Goal: Information Seeking & Learning: Learn about a topic

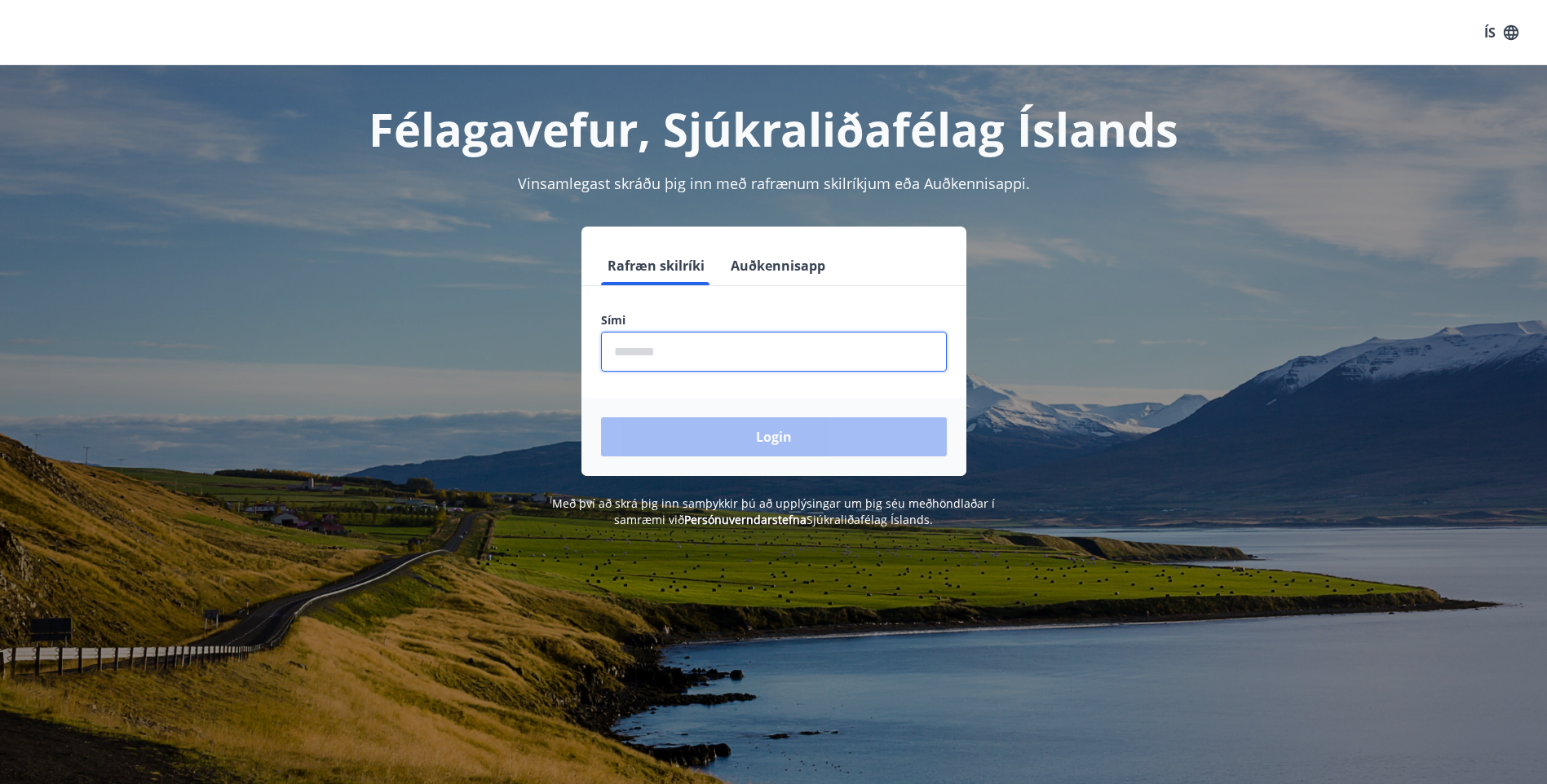
click at [636, 351] on input "phone" at bounding box center [774, 351] width 346 height 40
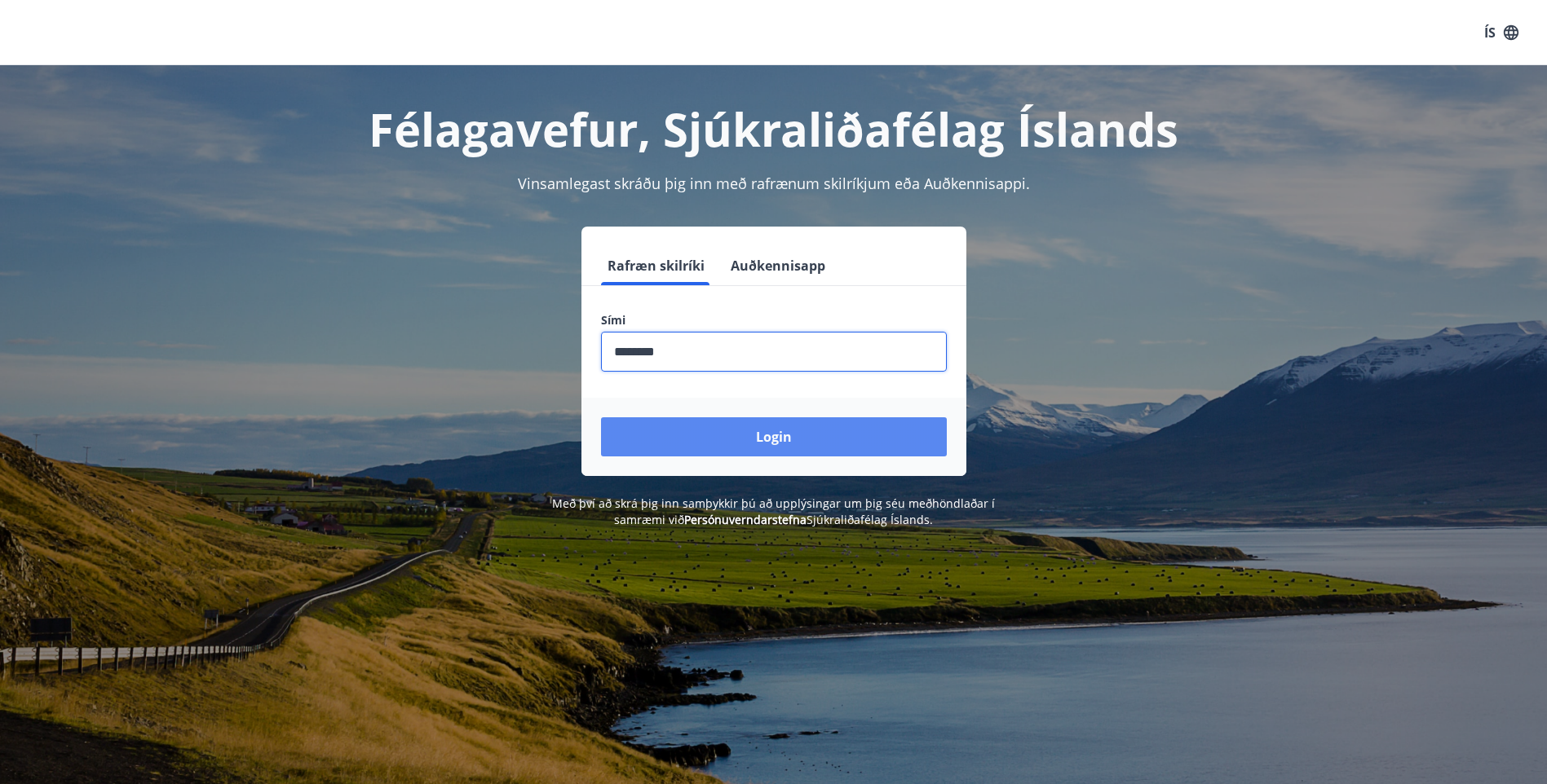
type input "********"
click at [777, 432] on button "Login" at bounding box center [774, 437] width 346 height 39
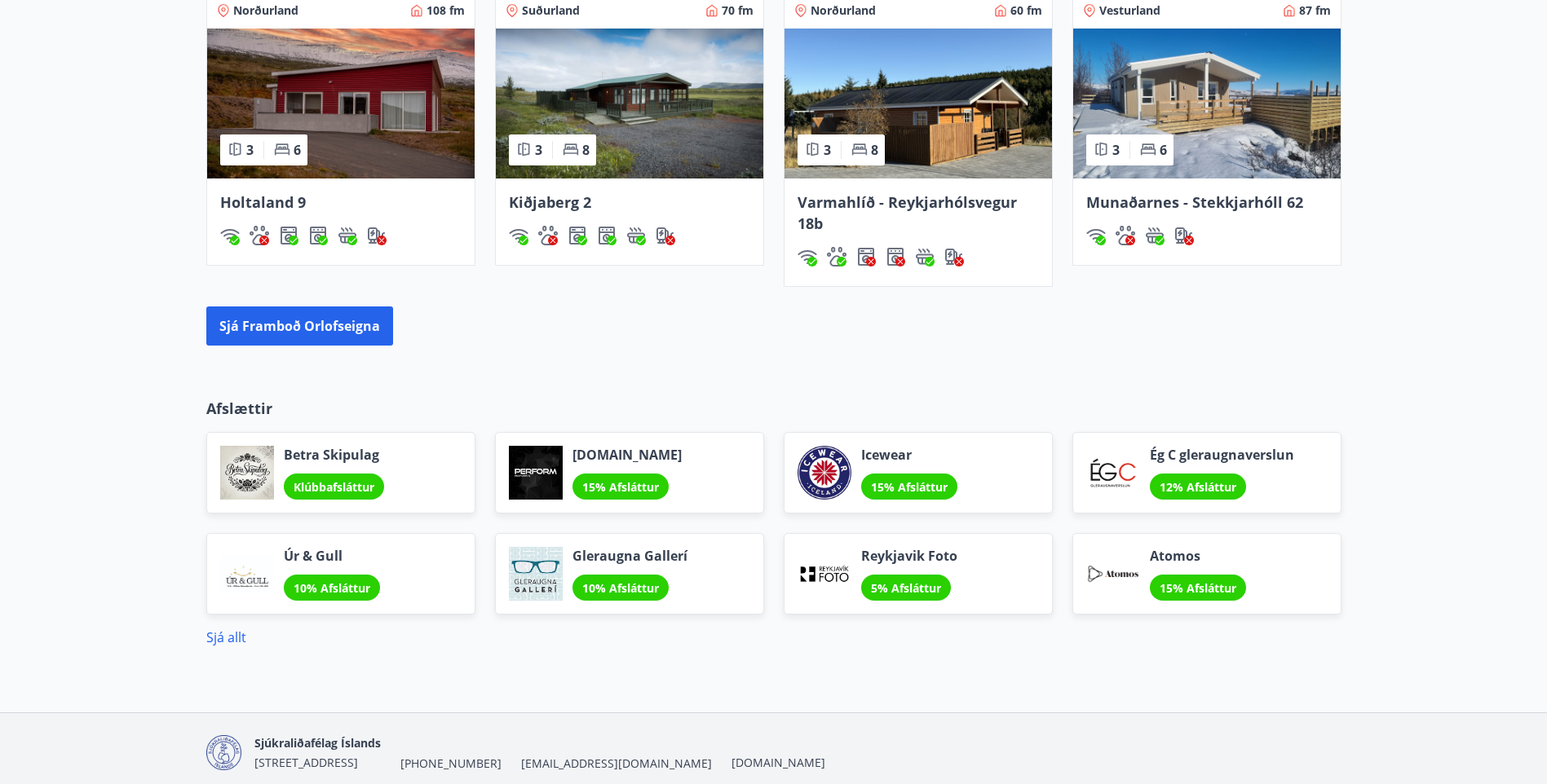
scroll to position [707, 0]
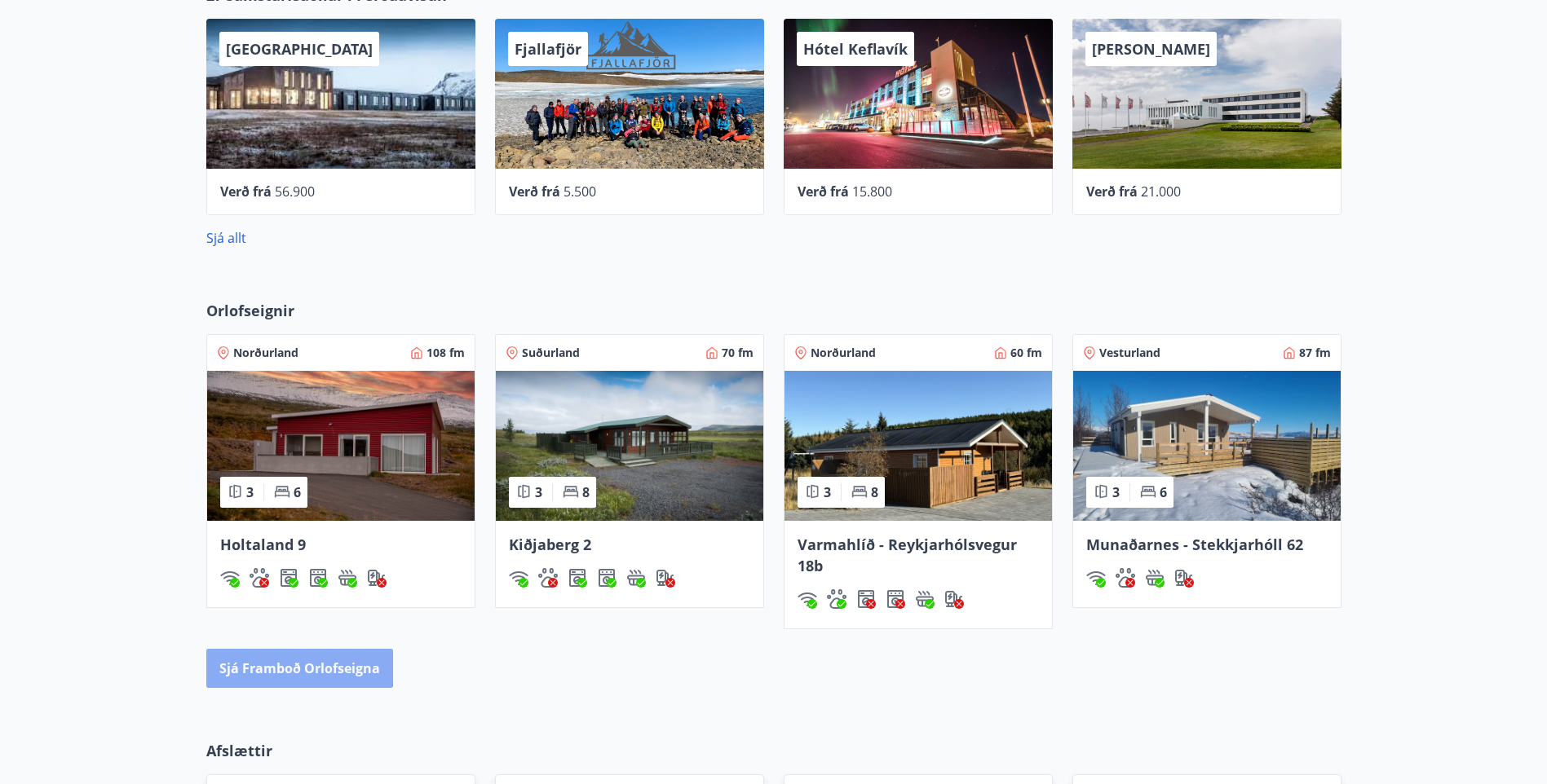
click at [270, 663] on button "Sjá framboð orlofseigna" at bounding box center [299, 669] width 186 height 39
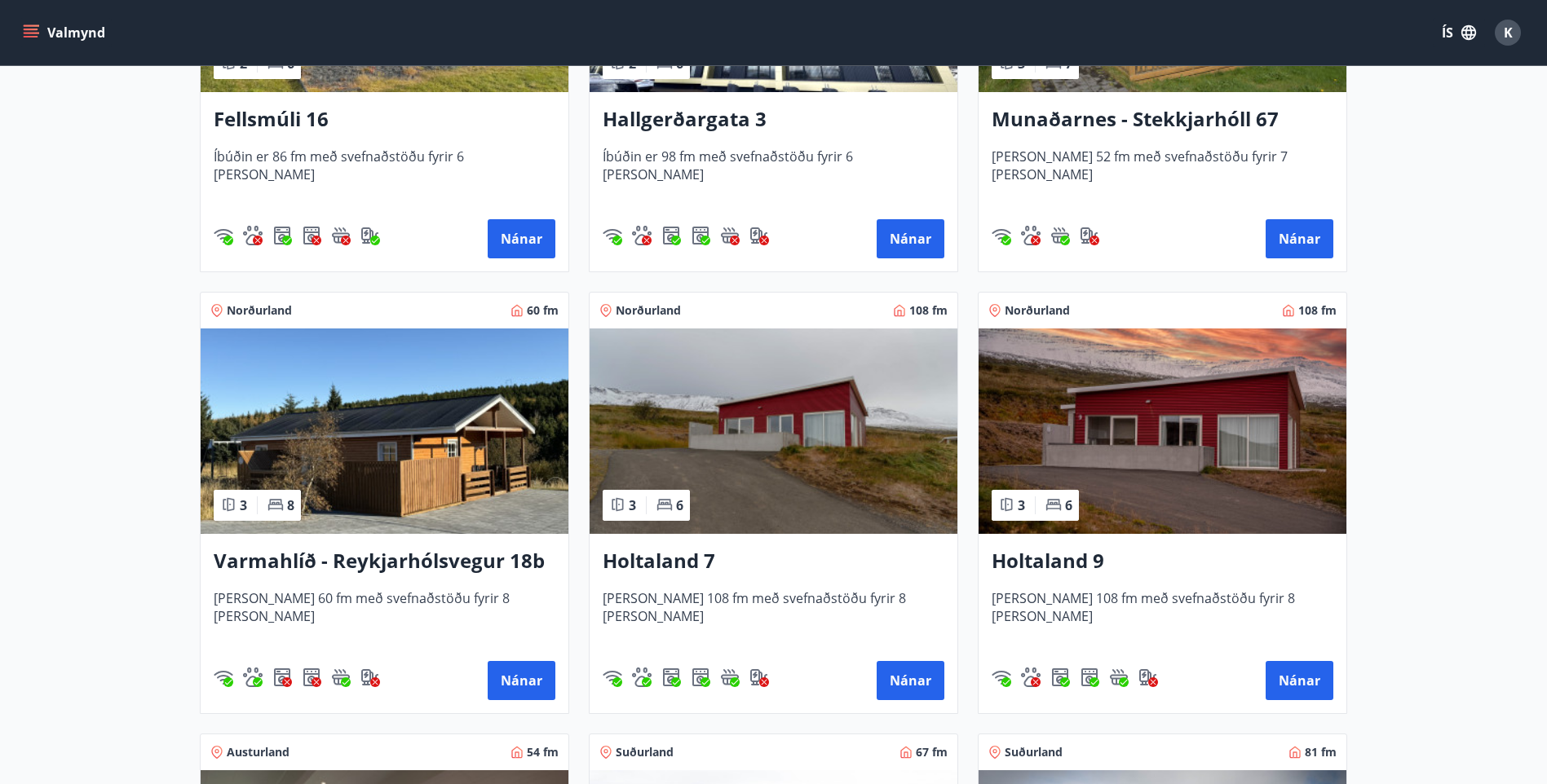
scroll to position [1467, 0]
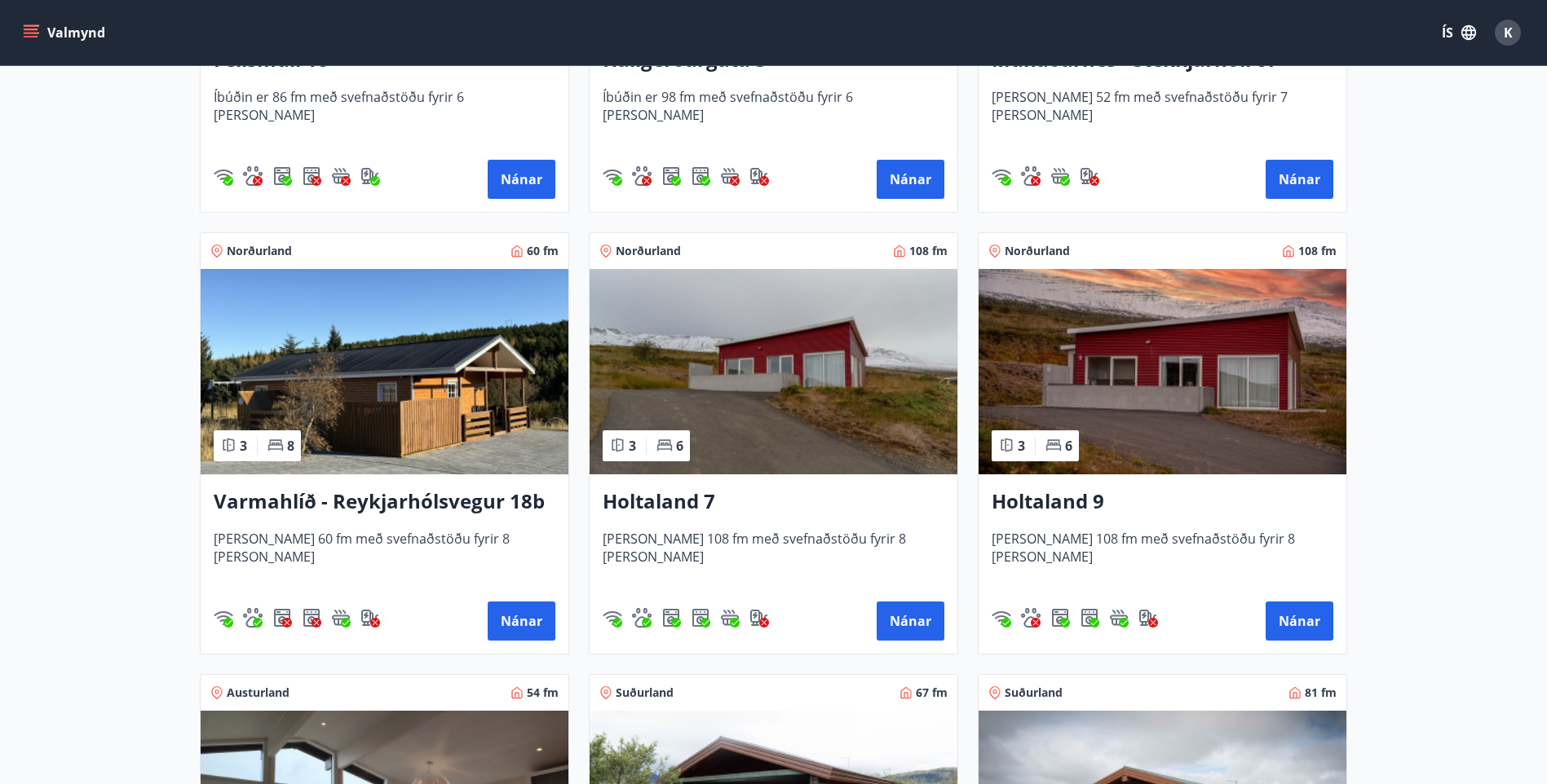
click at [713, 417] on img at bounding box center [774, 372] width 368 height 205
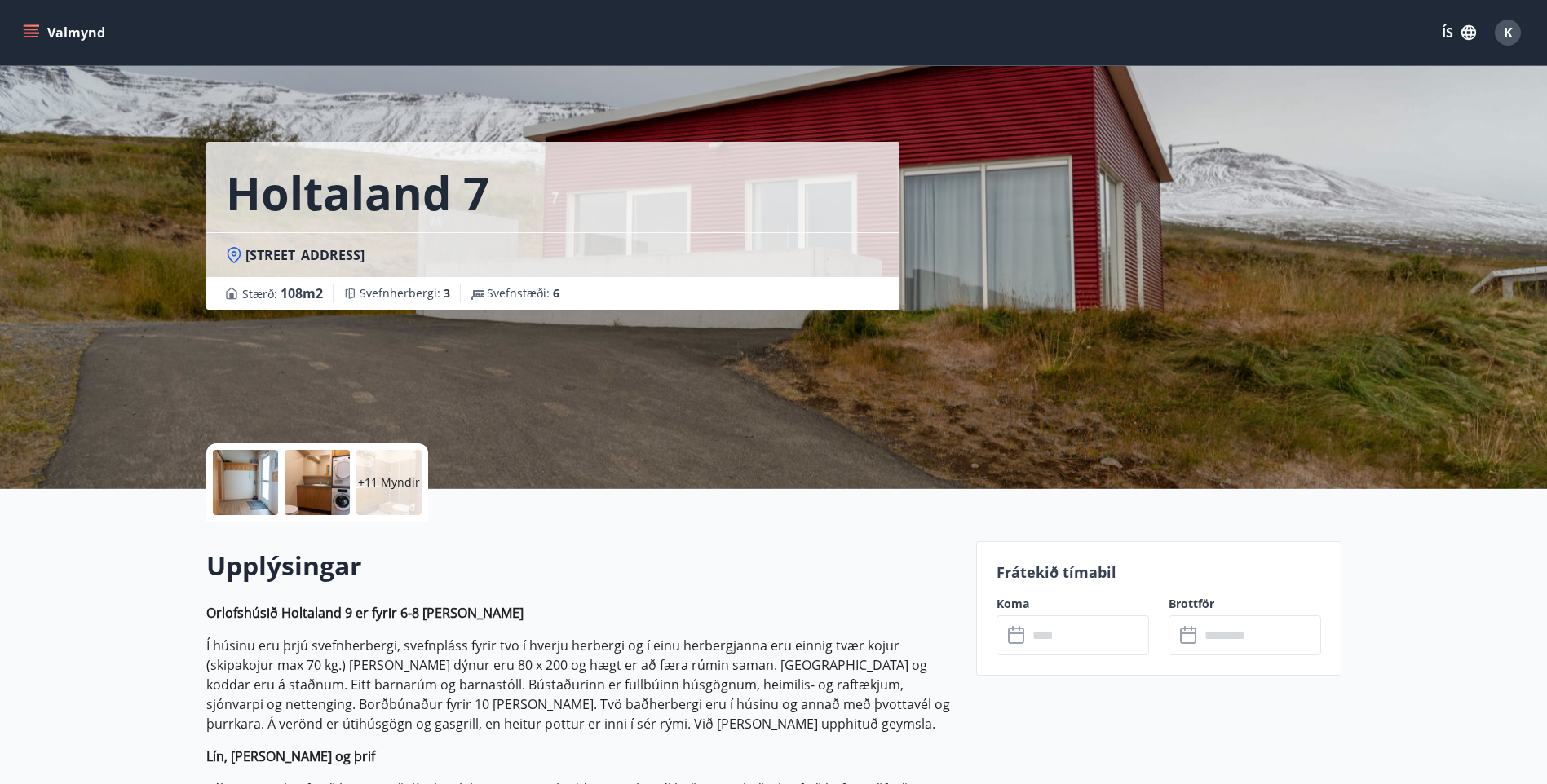
click at [1022, 633] on icon at bounding box center [1016, 633] width 16 height 2
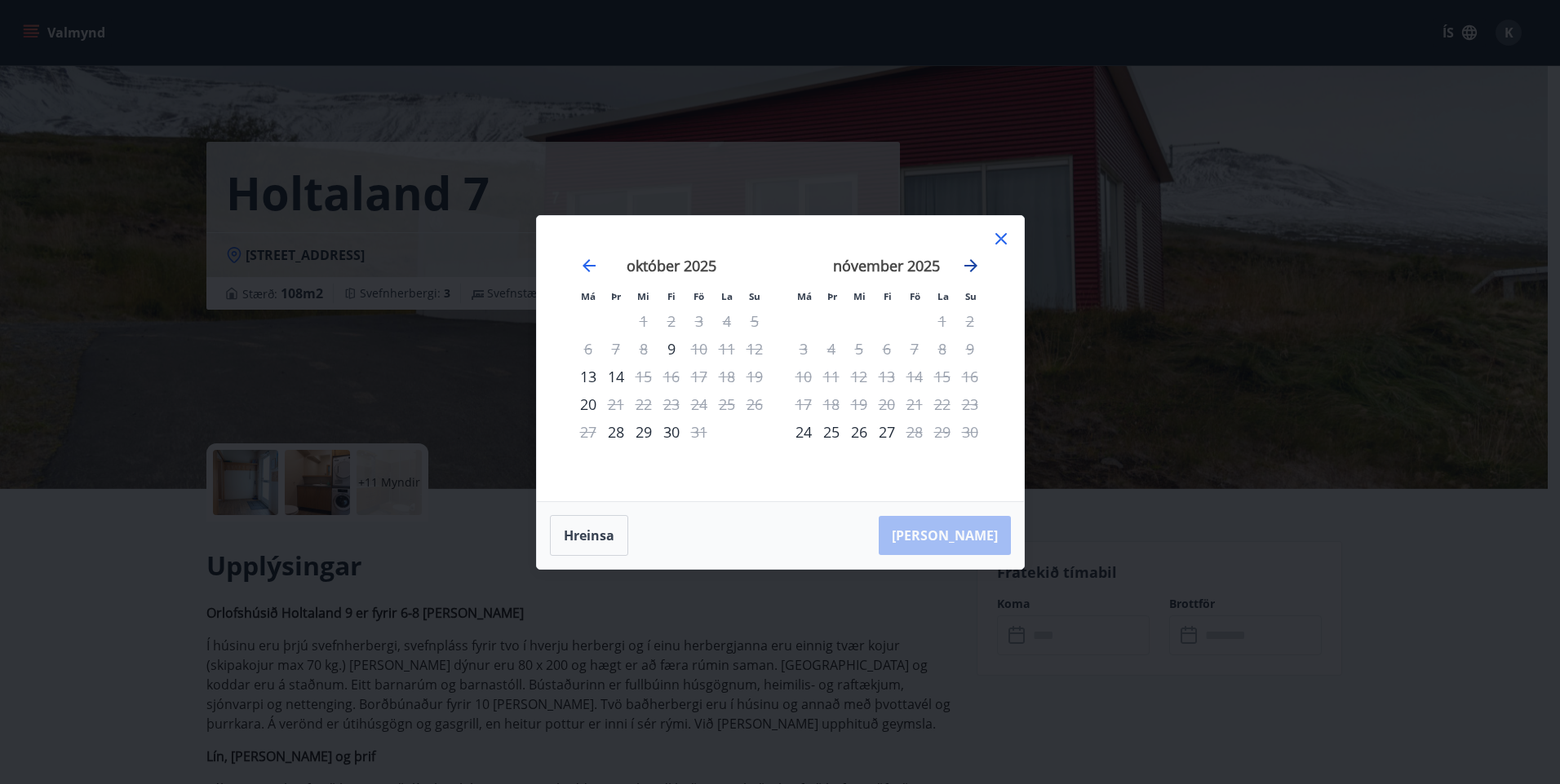
click at [972, 262] on icon "Move forward to switch to the next month." at bounding box center [971, 266] width 20 height 20
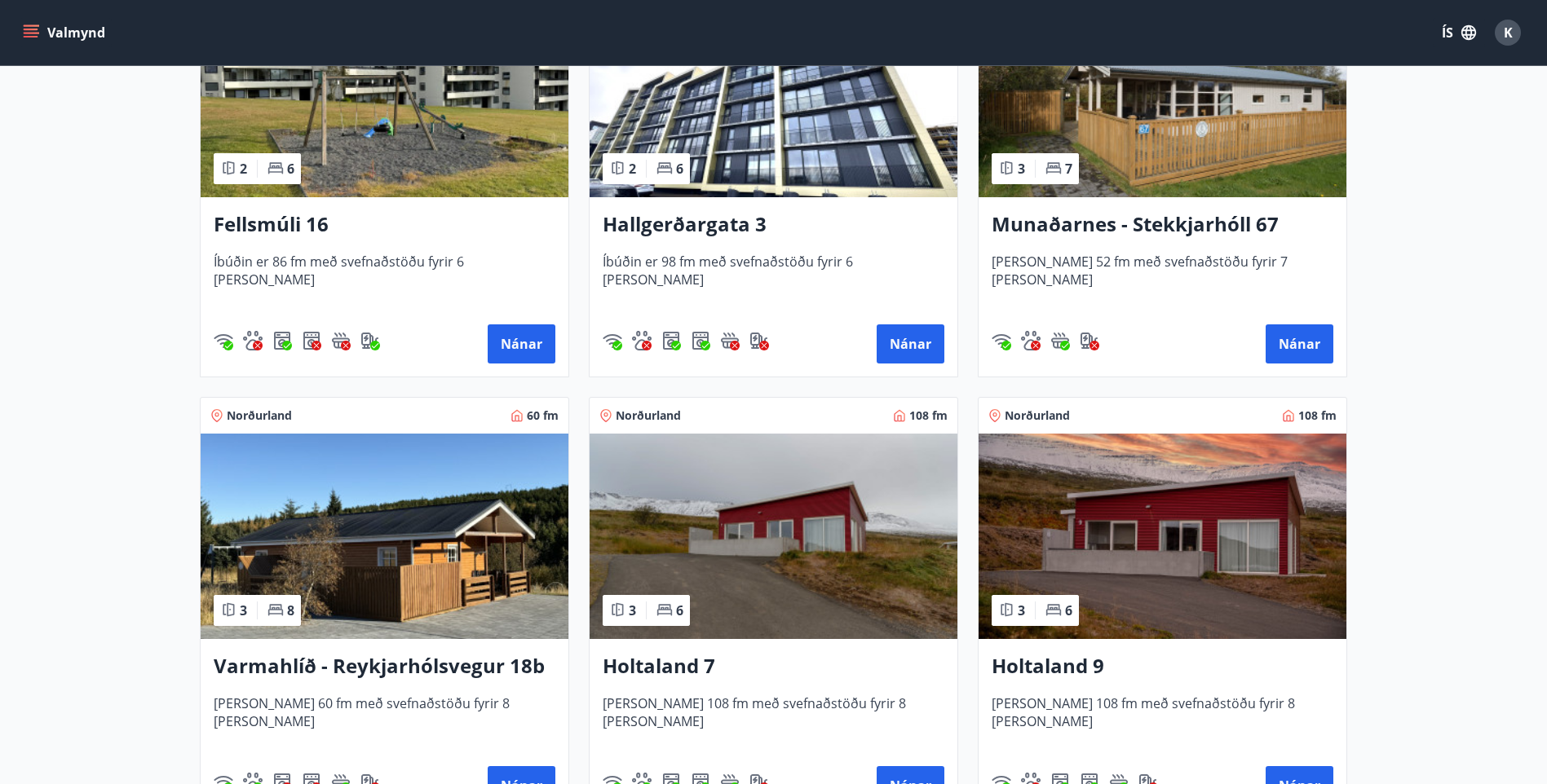
scroll to position [1304, 0]
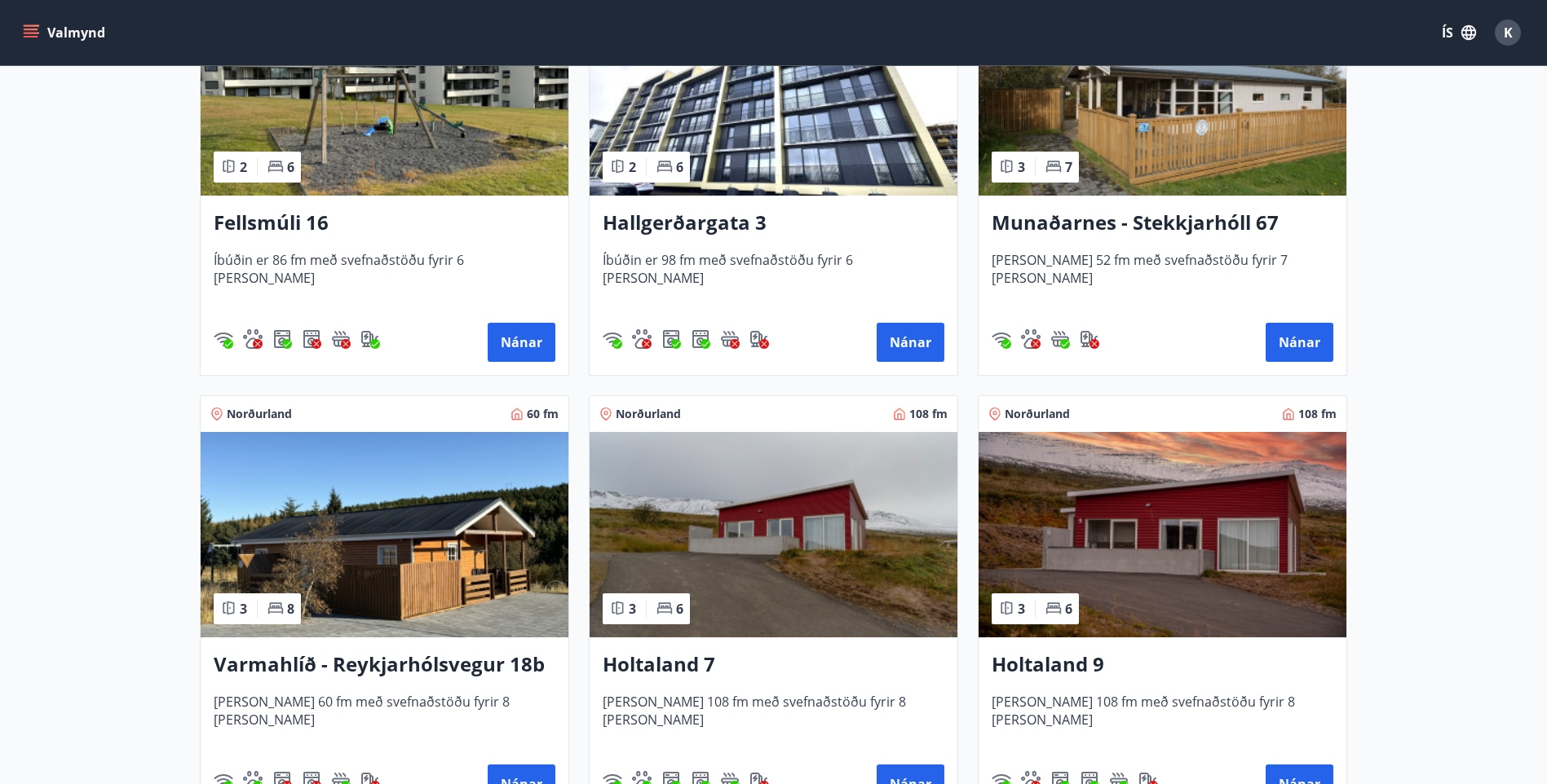
click at [1154, 582] on img at bounding box center [1162, 534] width 368 height 205
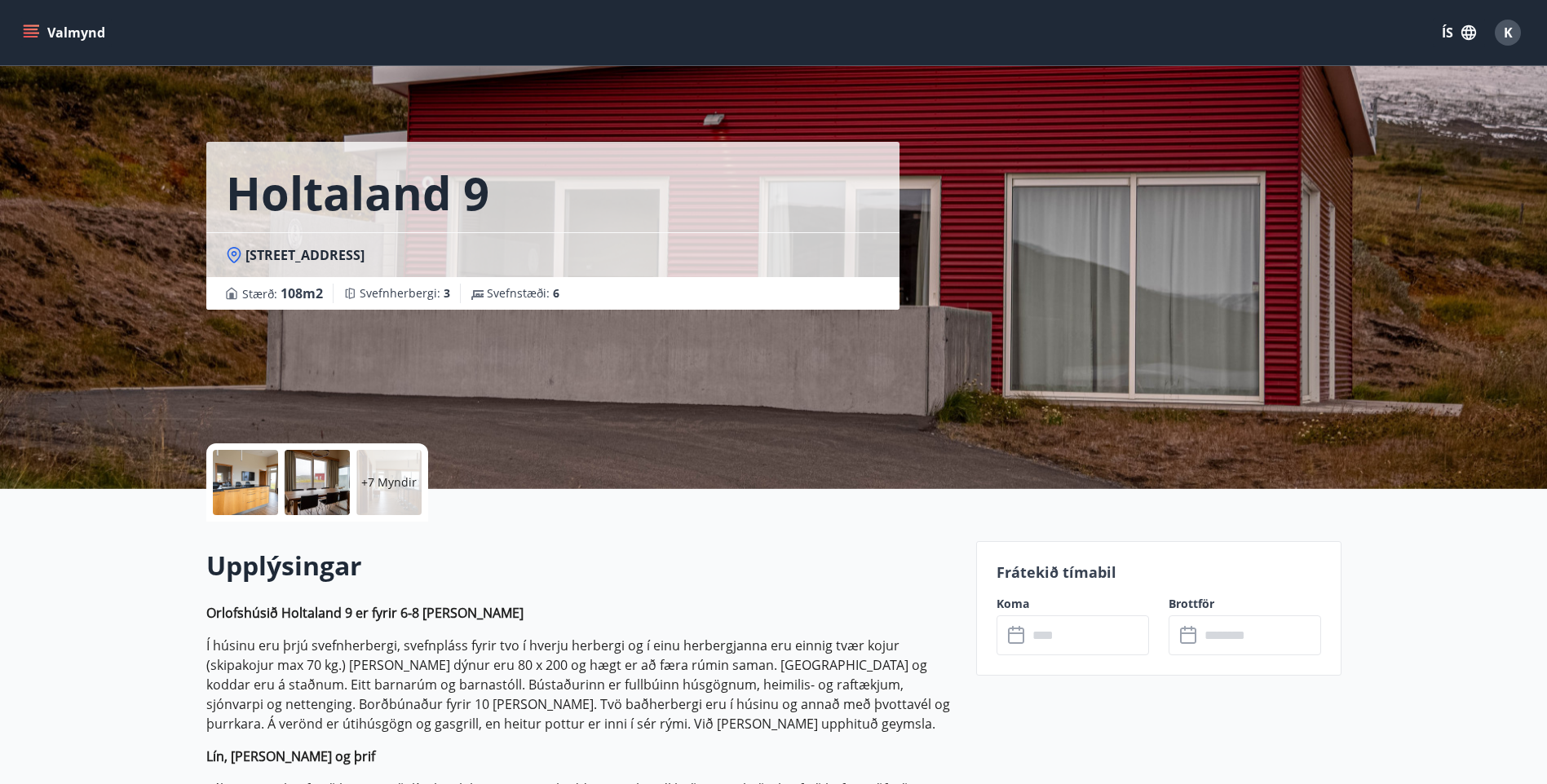
click at [1015, 631] on icon at bounding box center [1018, 636] width 20 height 20
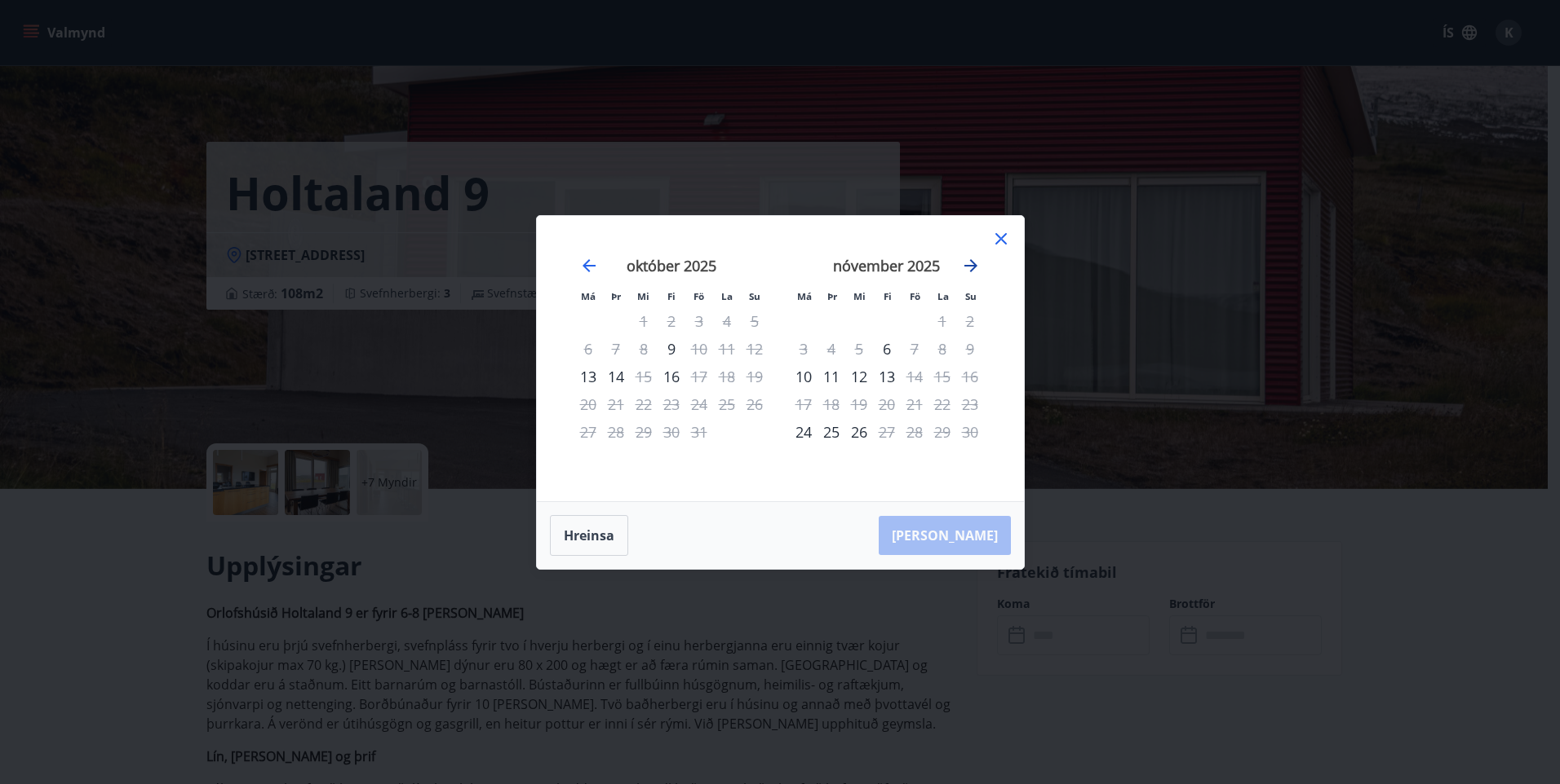
click at [971, 260] on icon "Move forward to switch to the next month." at bounding box center [970, 266] width 13 height 13
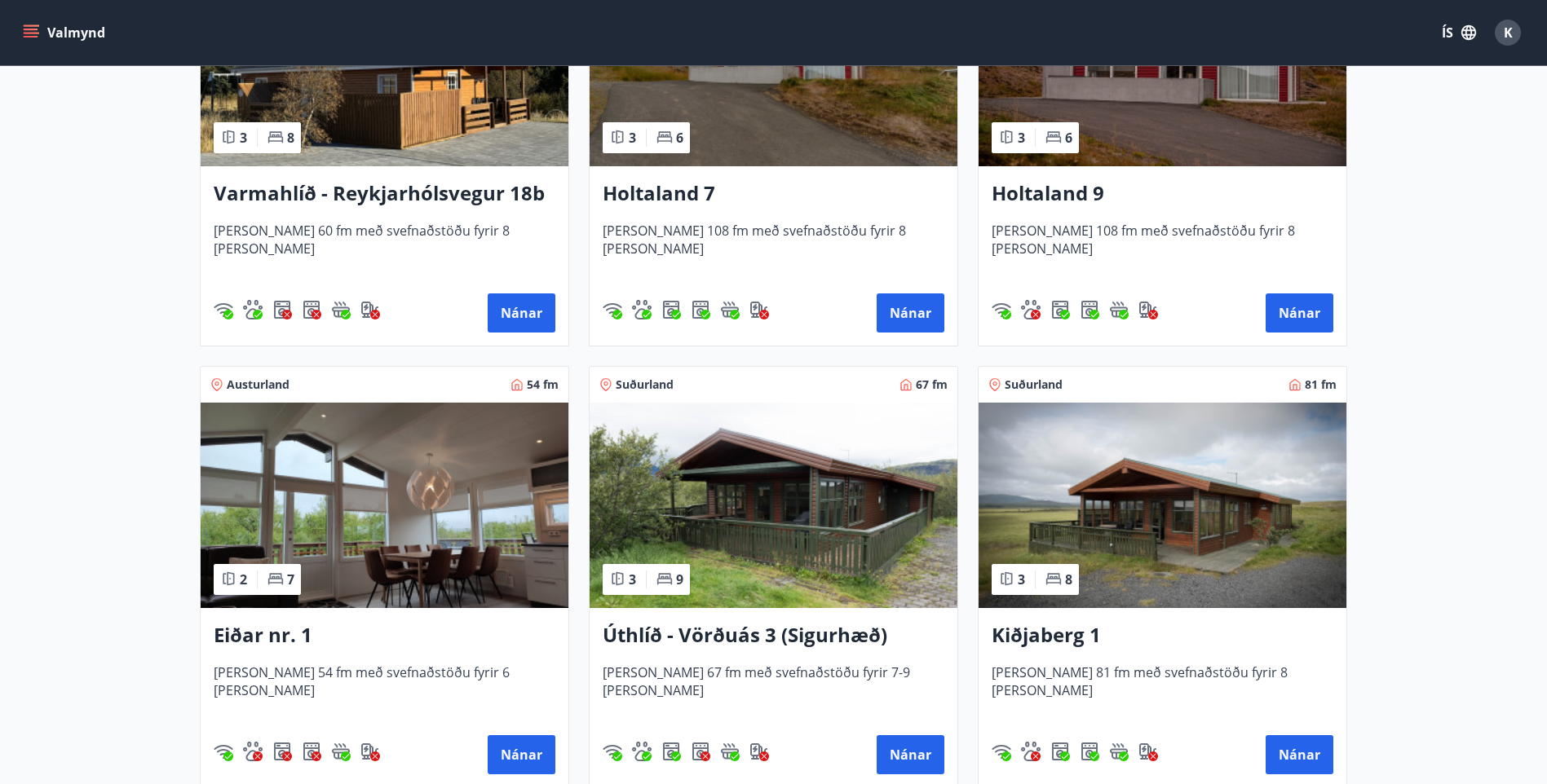
scroll to position [1794, 0]
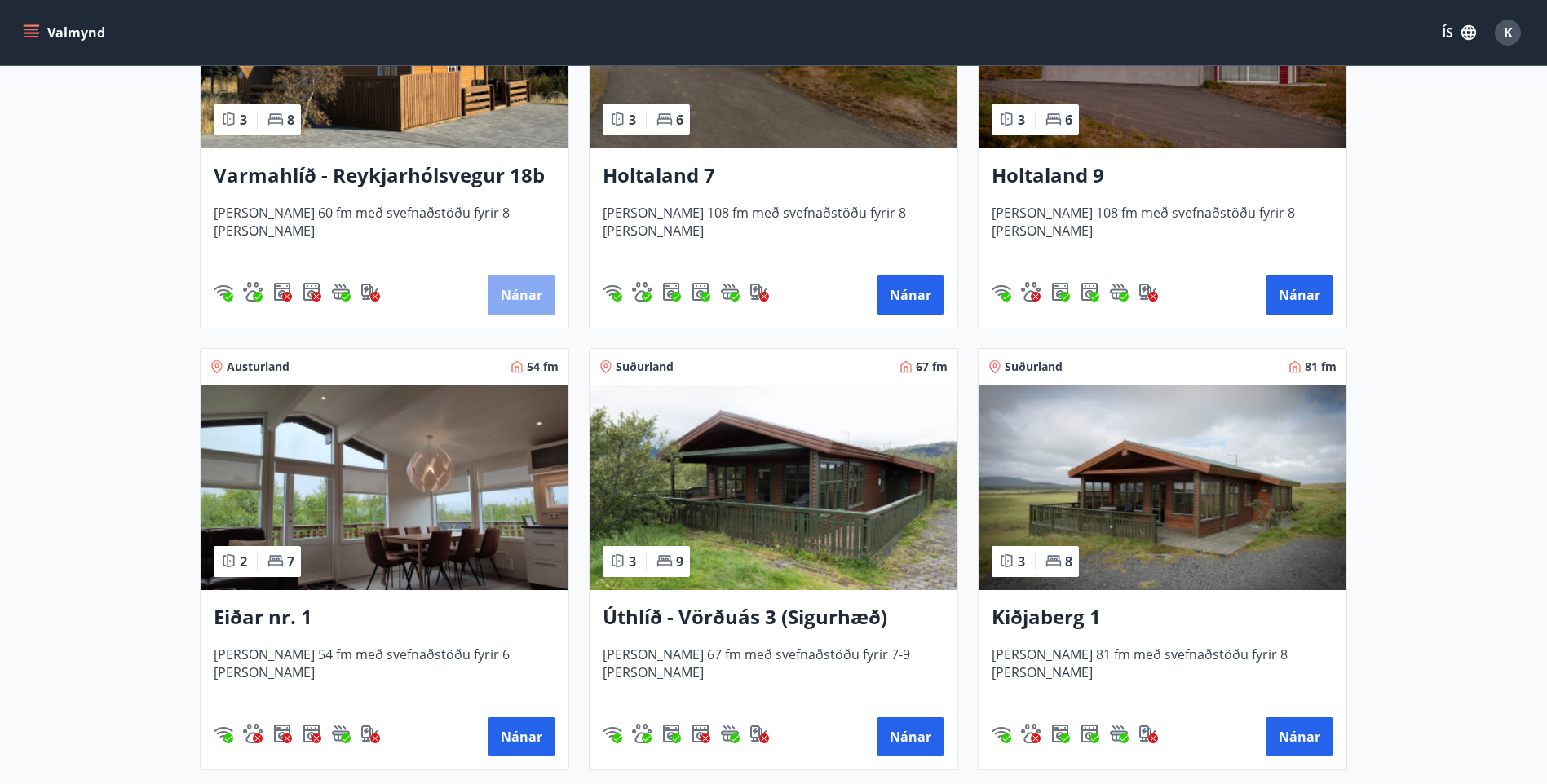
click at [516, 289] on button "Nánar" at bounding box center [522, 295] width 68 height 39
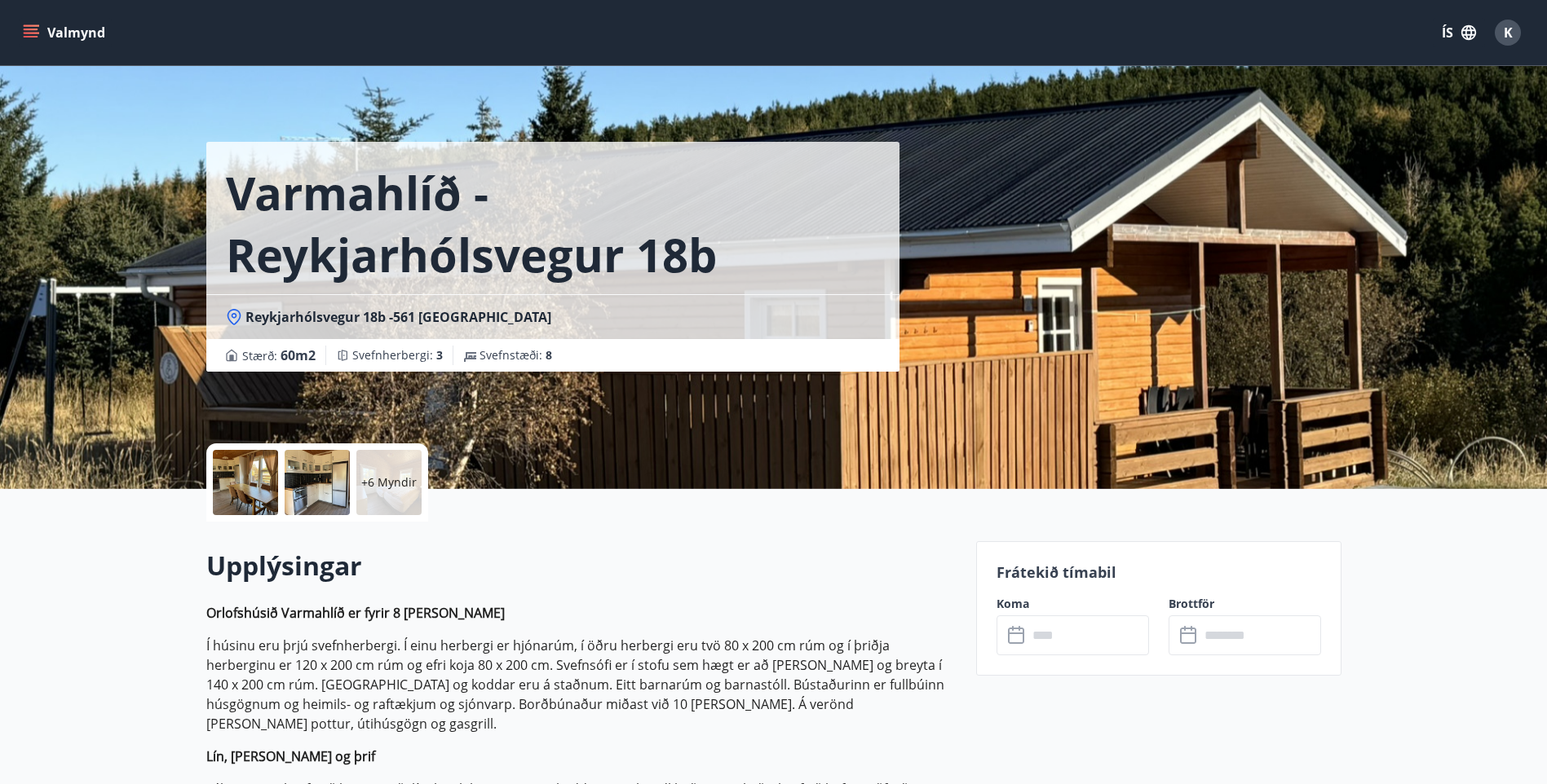
click at [1021, 633] on icon at bounding box center [1016, 633] width 16 height 2
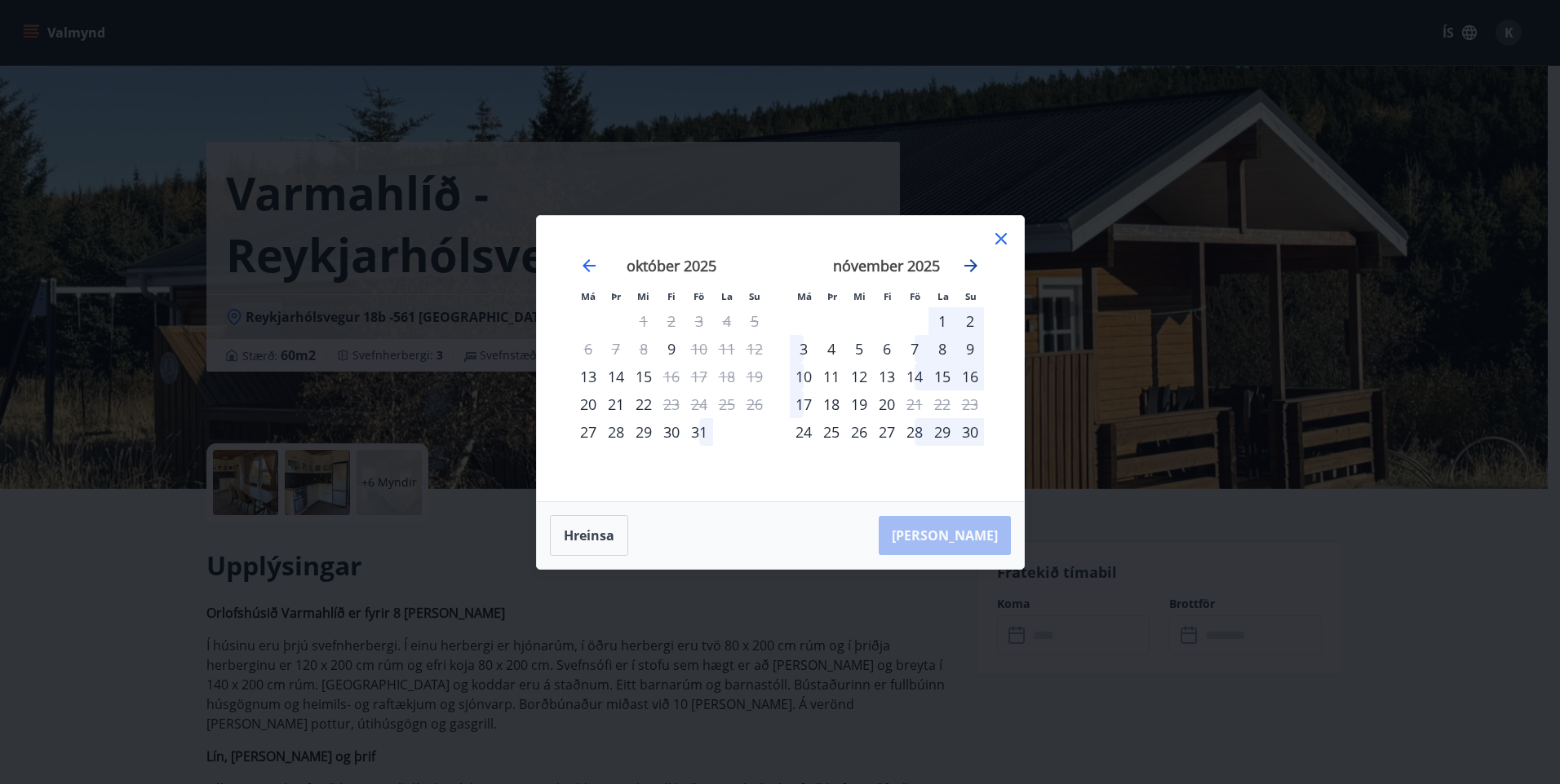
click at [974, 262] on icon "Move forward to switch to the next month." at bounding box center [970, 266] width 13 height 13
click at [1000, 235] on icon at bounding box center [1001, 239] width 20 height 20
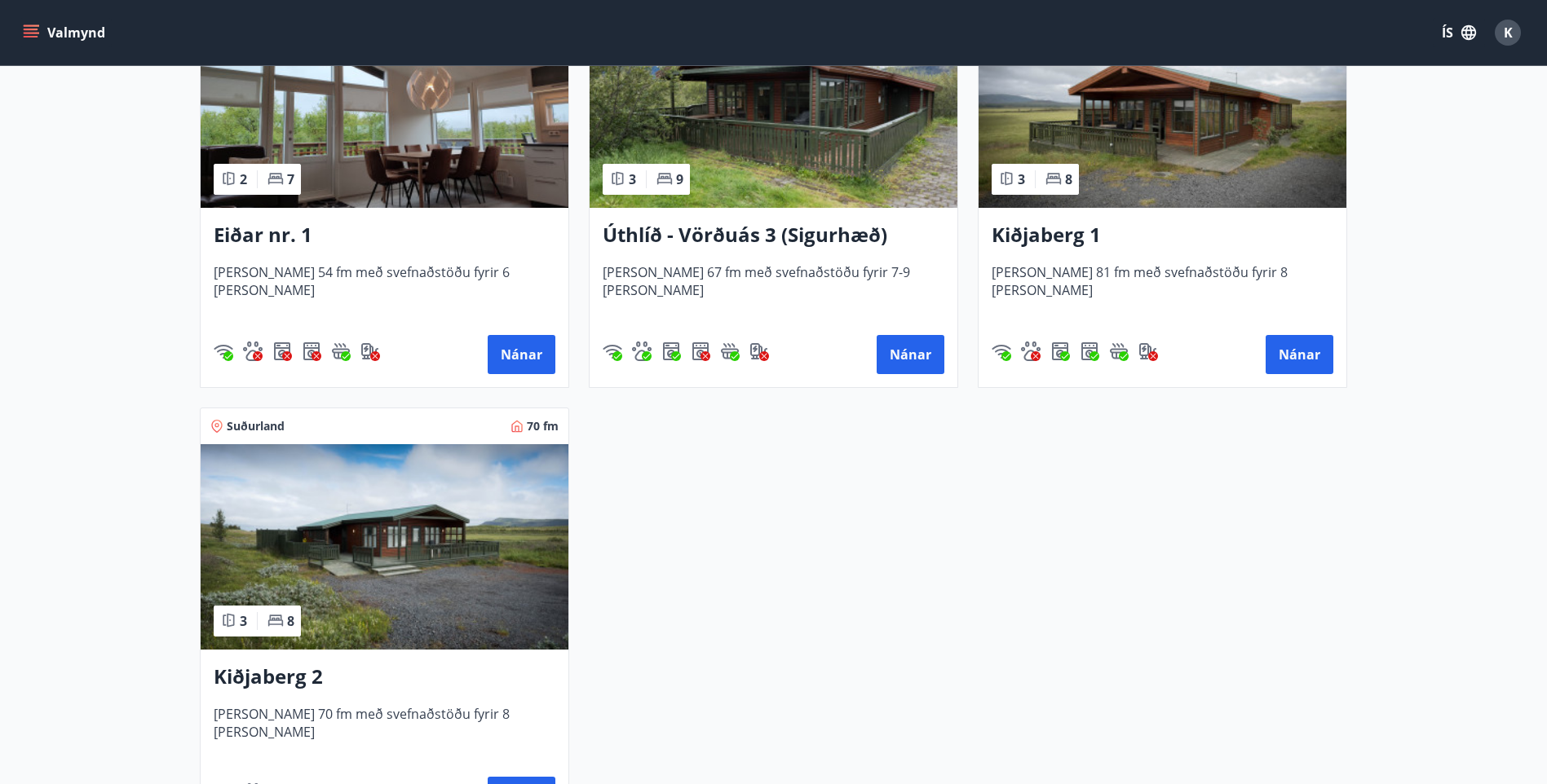
scroll to position [2201, 0]
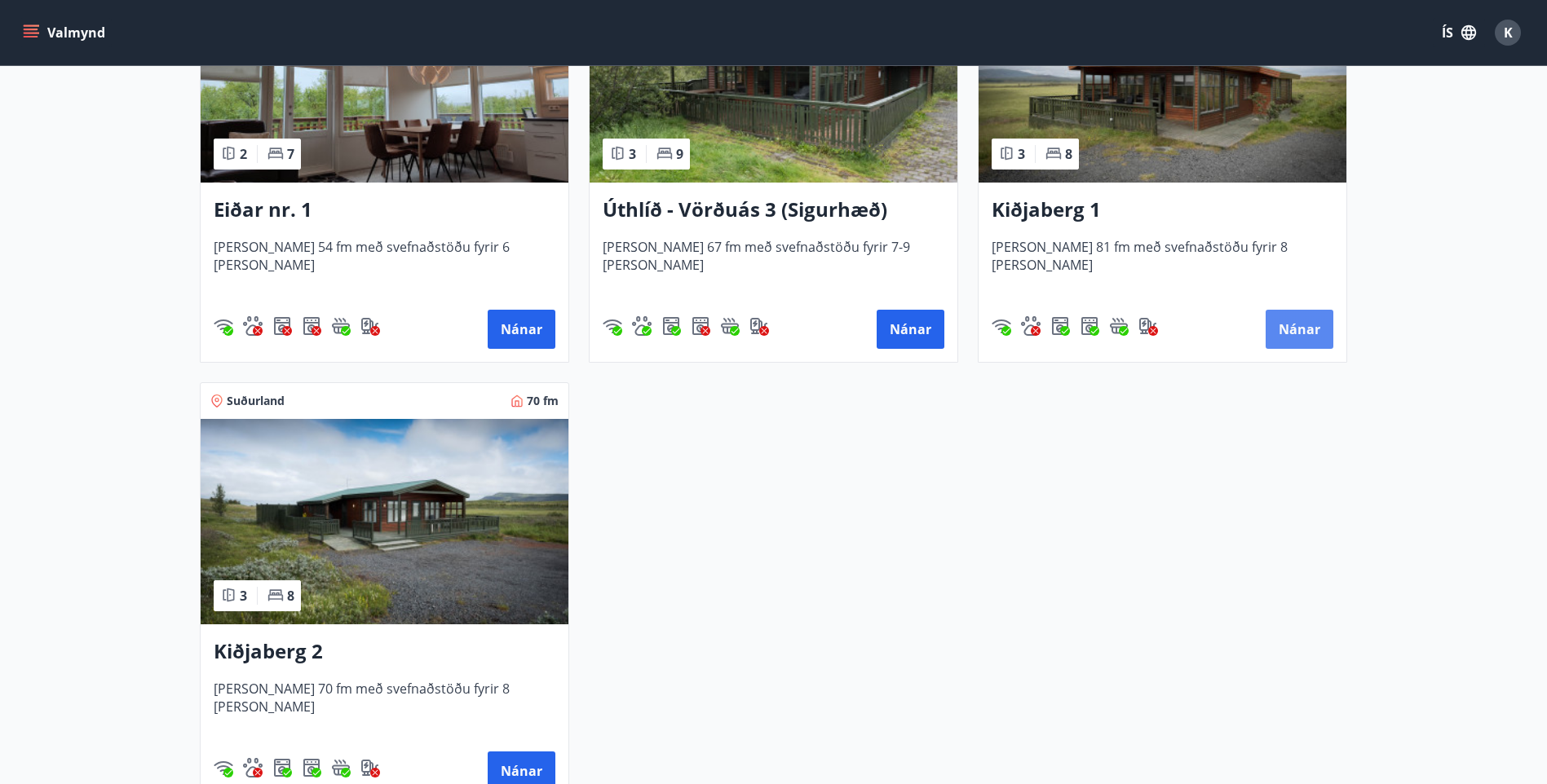
click at [1291, 326] on button "Nánar" at bounding box center [1300, 329] width 68 height 39
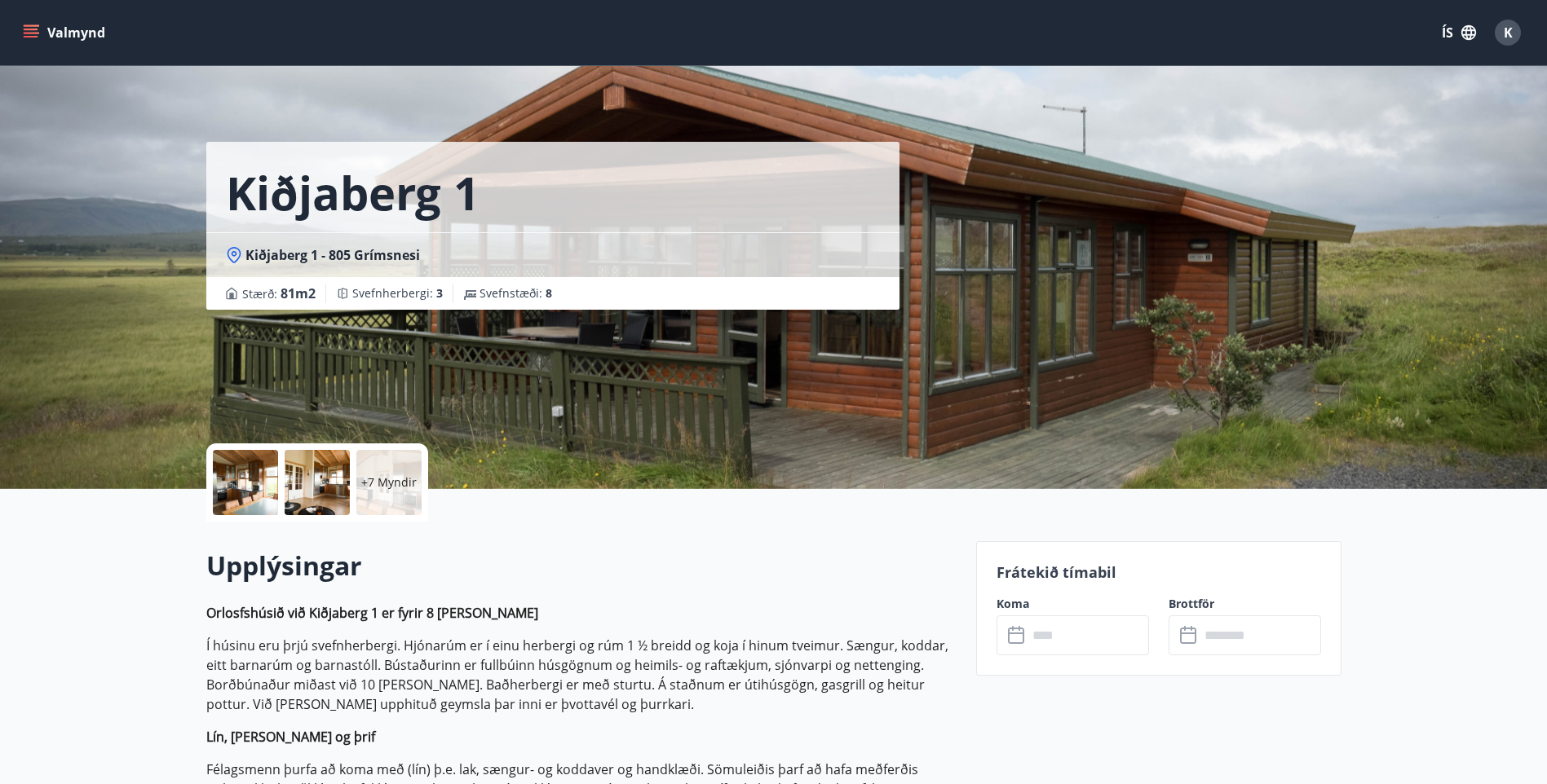
click at [1017, 639] on icon at bounding box center [1018, 636] width 20 height 20
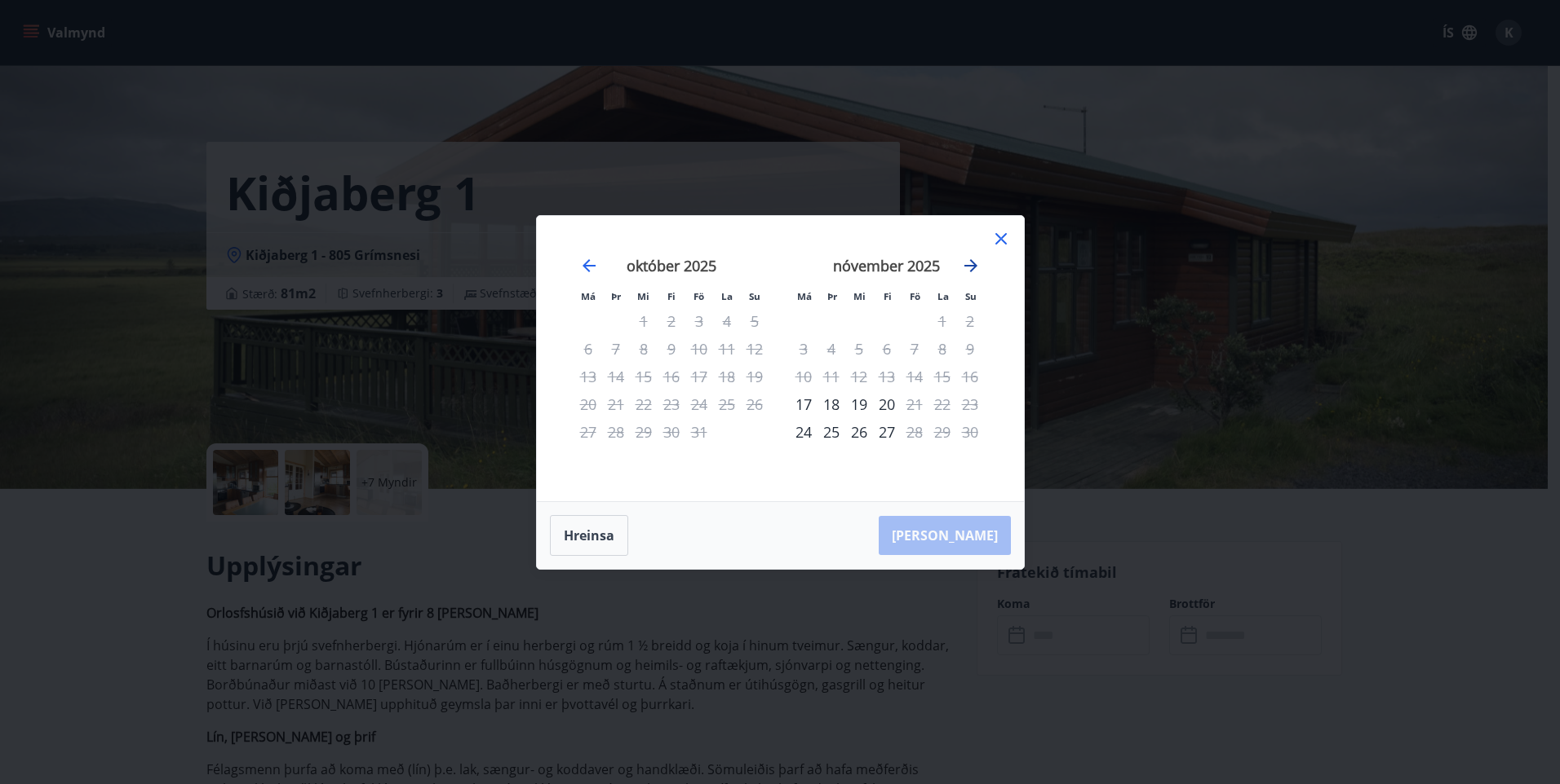
click at [973, 261] on icon "Move forward to switch to the next month." at bounding box center [970, 266] width 13 height 13
click at [1000, 235] on icon at bounding box center [1001, 239] width 20 height 20
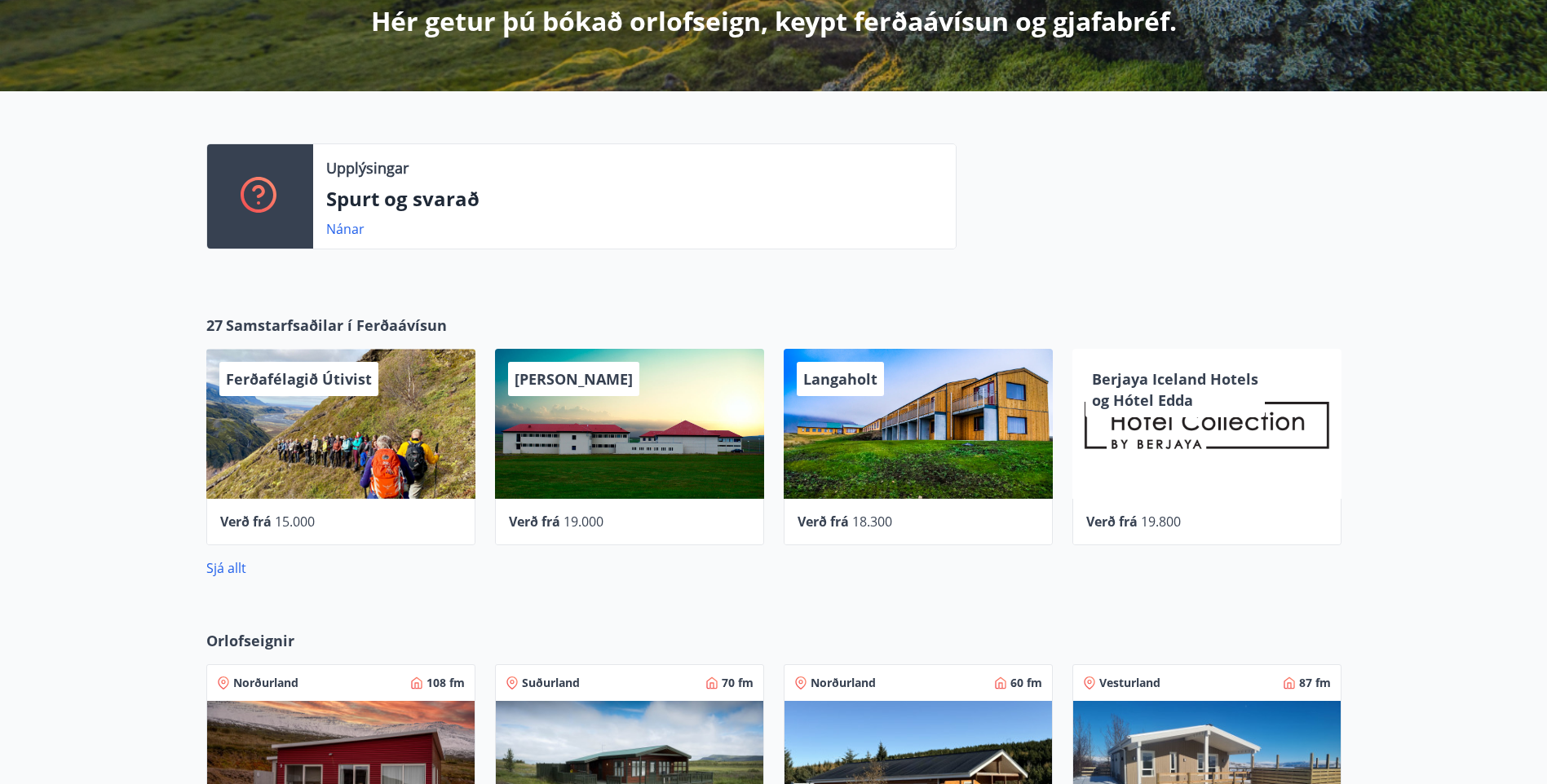
scroll to position [375, 0]
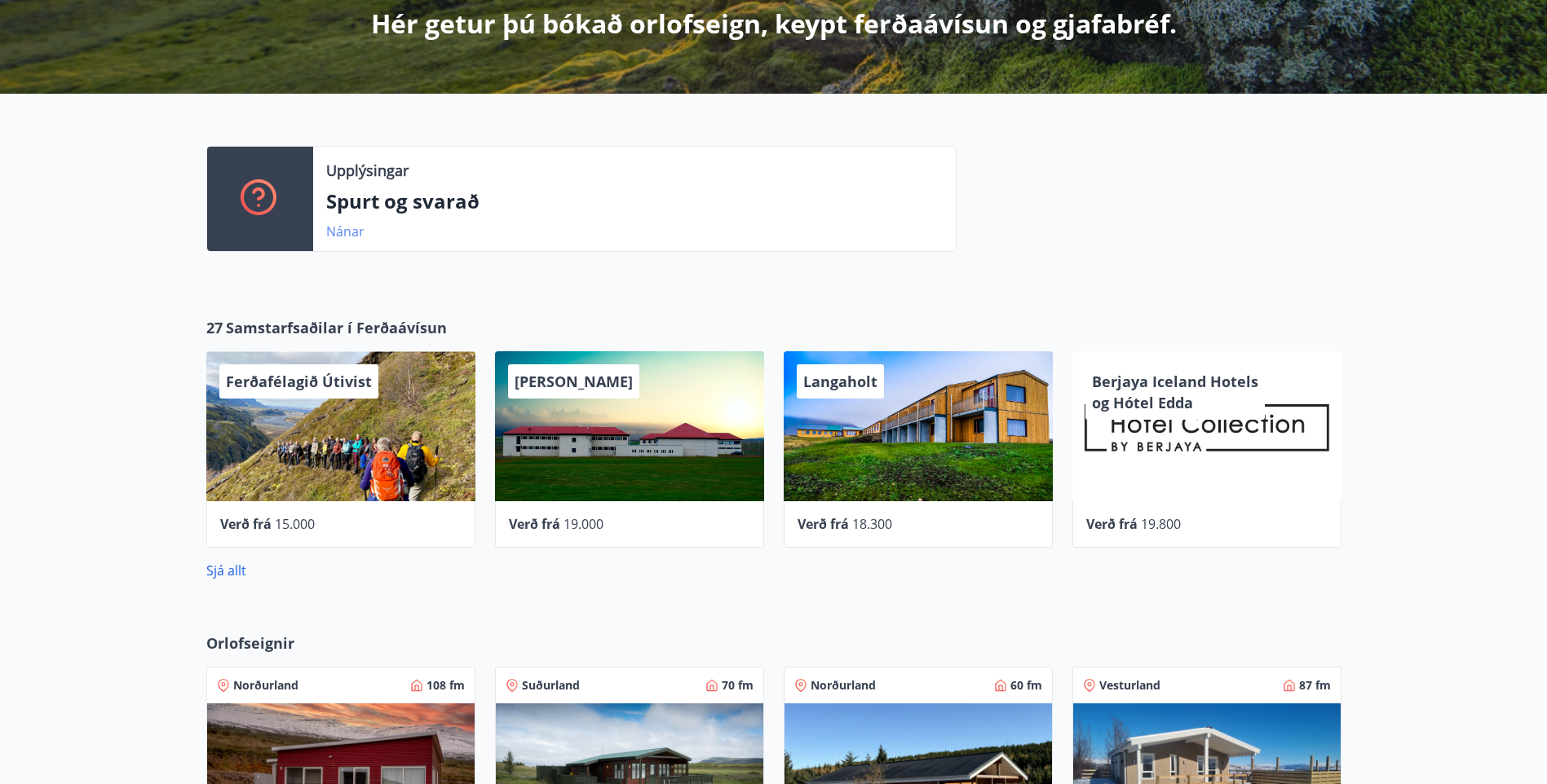
click at [344, 228] on link "Nánar" at bounding box center [345, 232] width 38 height 18
